Goal: Contribute content: Add original content to the website for others to see

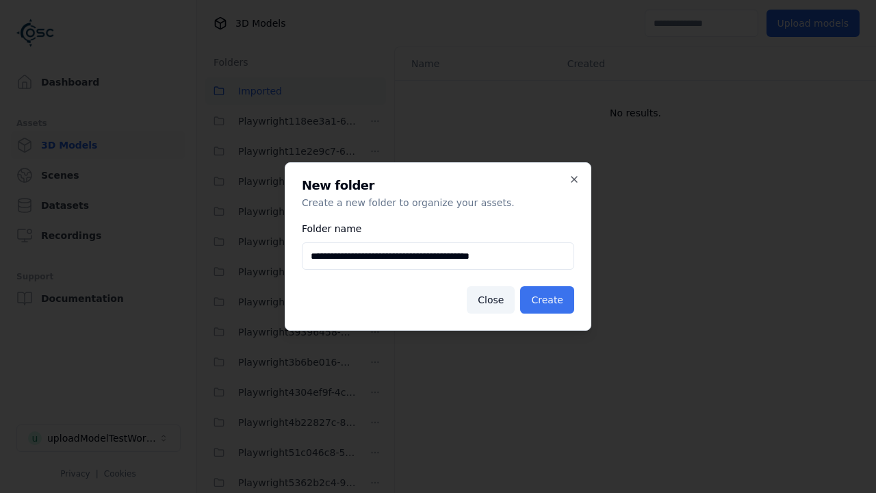
type input "**********"
click at [550, 300] on button "Create" at bounding box center [547, 299] width 54 height 27
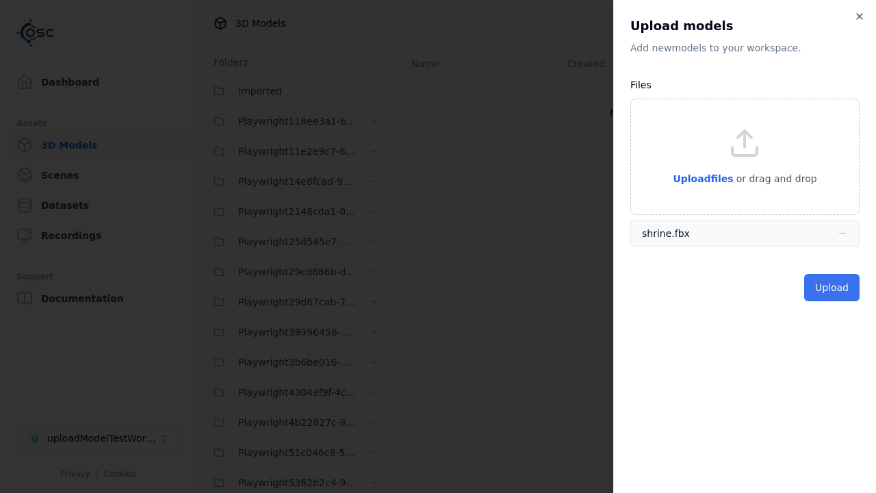
click at [834, 288] on button "Upload" at bounding box center [831, 287] width 55 height 27
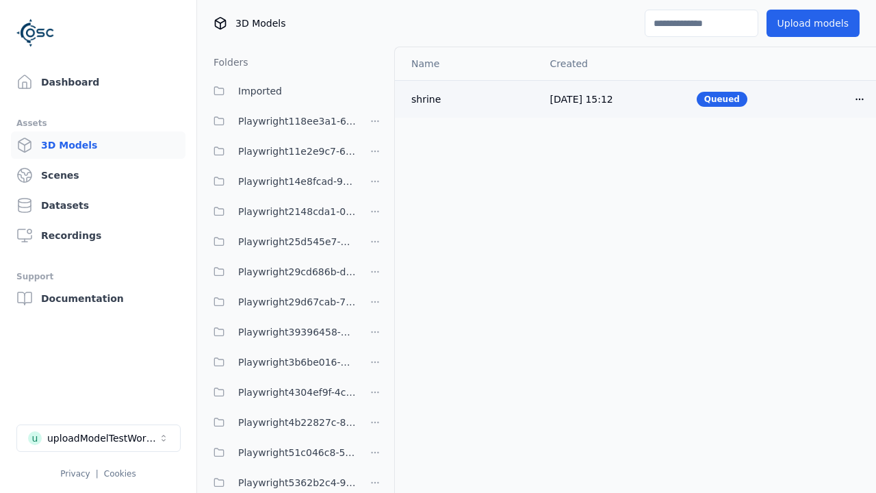
click at [860, 99] on html "Support Dashboard Assets 3D Models Scenes Datasets Recordings Support Documenta…" at bounding box center [438, 246] width 876 height 493
